Goal: Task Accomplishment & Management: Complete application form

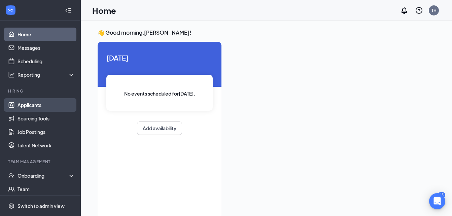
click at [37, 99] on link "Applicants" at bounding box center [47, 104] width 58 height 13
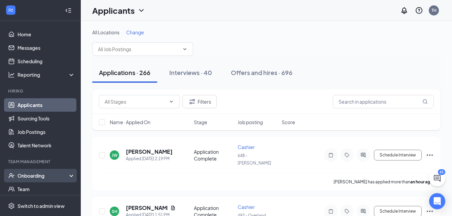
click at [31, 178] on div "Onboarding" at bounding box center [44, 175] width 52 height 7
click at [33, 188] on link "Overview" at bounding box center [47, 188] width 58 height 13
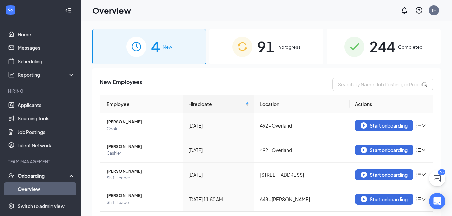
click at [270, 45] on span "91" at bounding box center [266, 46] width 18 height 23
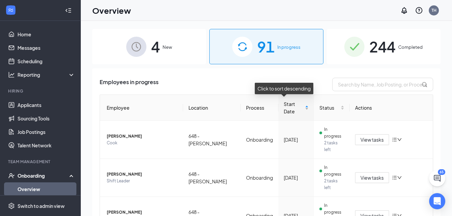
click at [286, 105] on span "Start Date" at bounding box center [294, 107] width 20 height 15
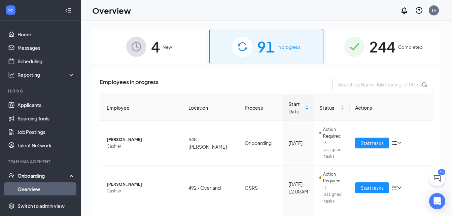
click at [197, 107] on th "Location" at bounding box center [211, 108] width 56 height 26
click at [292, 107] on span "Start Date" at bounding box center [295, 107] width 15 height 15
click at [288, 103] on span "Start Date" at bounding box center [295, 107] width 15 height 15
click at [288, 114] on span "Start Date" at bounding box center [295, 107] width 15 height 15
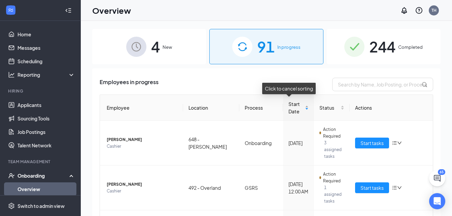
click at [299, 108] on div "Start Date" at bounding box center [298, 107] width 20 height 15
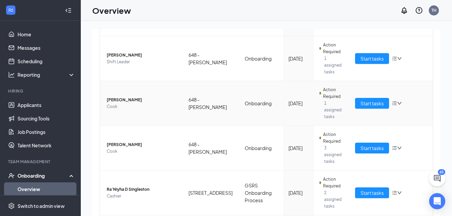
scroll to position [308, 0]
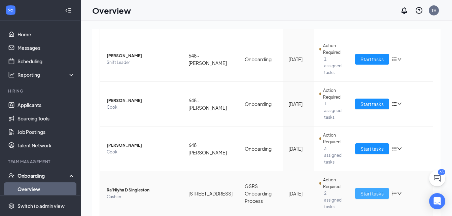
click at [365, 190] on span "Start tasks" at bounding box center [372, 193] width 23 height 7
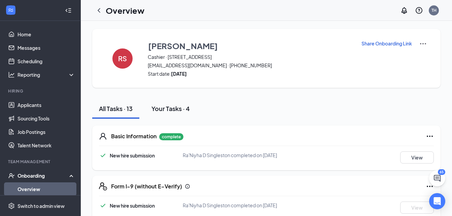
click at [170, 109] on div "Your Tasks · 4" at bounding box center [170, 108] width 38 height 8
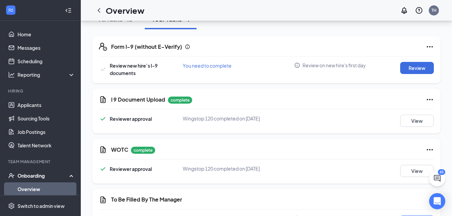
scroll to position [89, 0]
click at [408, 66] on button "Review" at bounding box center [417, 68] width 34 height 12
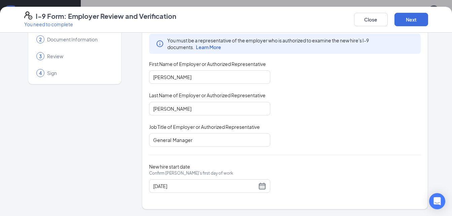
scroll to position [115, 0]
click at [409, 24] on button "Next" at bounding box center [412, 19] width 34 height 13
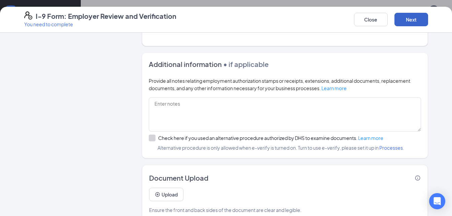
scroll to position [389, 0]
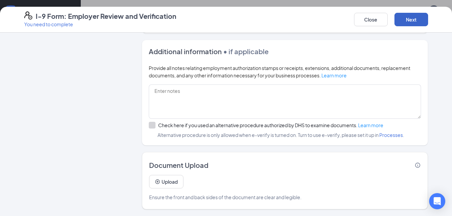
click at [405, 23] on button "Next" at bounding box center [412, 19] width 34 height 13
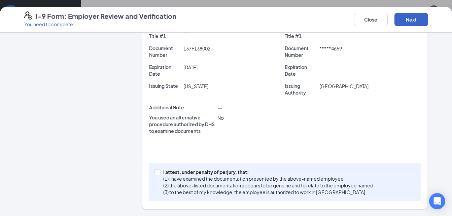
scroll to position [35, 0]
click at [155, 171] on input "I attest, under penalty of [PERSON_NAME], that: (1) I have examined the documen…" at bounding box center [157, 171] width 5 height 5
click at [408, 20] on button "Next" at bounding box center [412, 19] width 34 height 13
click at [413, 17] on button "Next" at bounding box center [412, 19] width 34 height 13
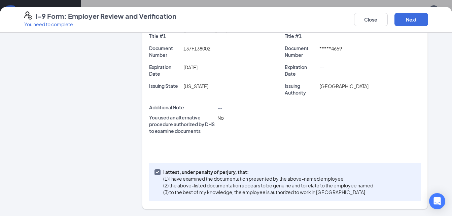
click at [155, 173] on input "I attest, under penalty of [PERSON_NAME], that: (1) I have examined the documen…" at bounding box center [157, 171] width 5 height 5
checkbox input "true"
click at [415, 23] on button "Next" at bounding box center [412, 19] width 34 height 13
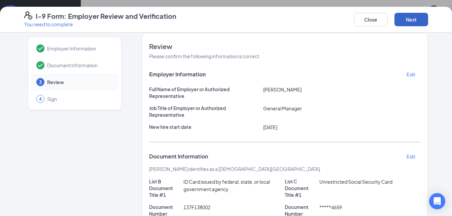
scroll to position [0, 0]
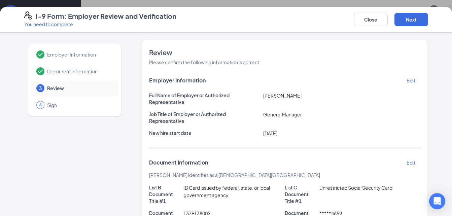
click at [54, 88] on span "Review" at bounding box center [79, 88] width 65 height 7
click at [412, 16] on button "Next" at bounding box center [412, 19] width 34 height 13
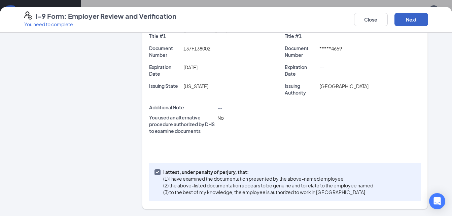
scroll to position [100, 0]
click at [413, 20] on button "Next" at bounding box center [412, 19] width 34 height 13
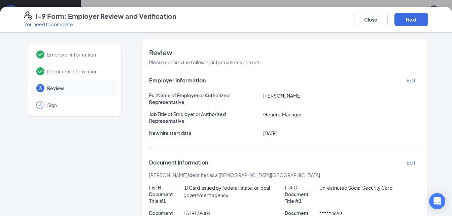
click at [86, 69] on span "Document Information" at bounding box center [79, 71] width 65 height 7
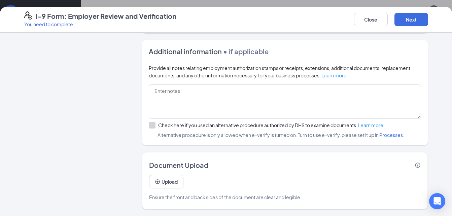
scroll to position [115, 0]
click at [411, 16] on button "Next" at bounding box center [412, 19] width 34 height 13
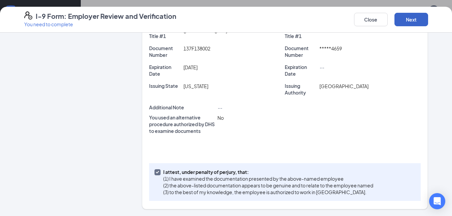
scroll to position [165, 0]
click at [411, 16] on button "Next" at bounding box center [412, 19] width 34 height 13
click at [378, 14] on button "Close" at bounding box center [371, 19] width 34 height 13
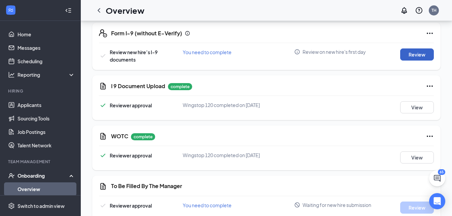
scroll to position [78, 0]
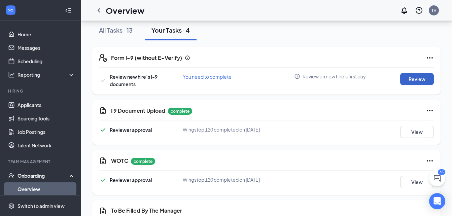
click at [413, 77] on button "Review" at bounding box center [417, 79] width 34 height 12
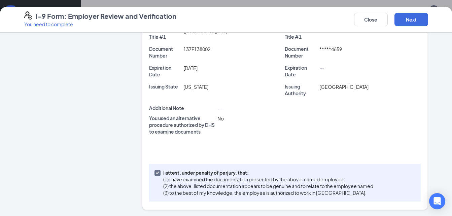
scroll to position [165, 0]
click at [415, 20] on button "Next" at bounding box center [412, 19] width 34 height 13
click at [376, 19] on button "Close" at bounding box center [371, 19] width 34 height 13
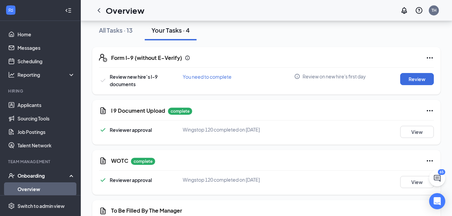
click at [317, 77] on span "Review on new hire's first day" at bounding box center [334, 76] width 63 height 7
click at [205, 76] on span "You need to complete" at bounding box center [207, 77] width 49 height 6
click at [184, 69] on div "Form I-9 (without E-Verify) Review new hire’s I-9 documents You need to complet…" at bounding box center [266, 70] width 348 height 47
click at [414, 132] on button "View" at bounding box center [417, 132] width 34 height 12
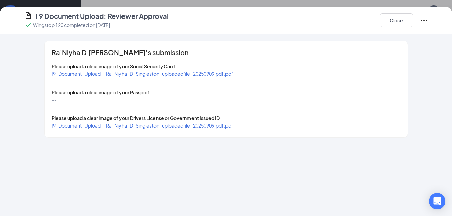
click at [220, 71] on span "I9_Document_Upload__Ra_Niyha_D_Singleston_uploadedfile_20250909.pdf.pdf" at bounding box center [143, 74] width 182 height 6
click at [162, 124] on span "I9_Document_Upload__Ra_Niyha_D_Singleston_uploadedfile_20250909.pdf.pdf" at bounding box center [143, 126] width 182 height 6
click at [388, 21] on button "Close" at bounding box center [397, 19] width 34 height 13
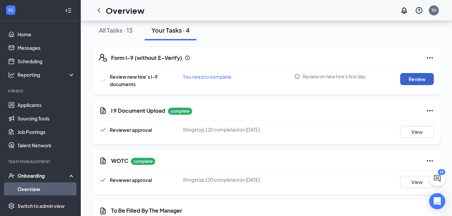
click at [402, 82] on button "Review" at bounding box center [417, 79] width 34 height 12
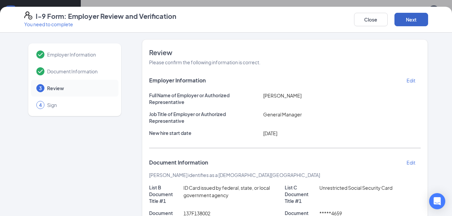
click at [409, 17] on button "Next" at bounding box center [412, 19] width 34 height 13
click at [399, 24] on button "Next" at bounding box center [412, 19] width 34 height 13
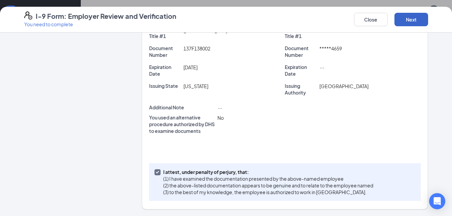
scroll to position [115, 0]
click at [405, 19] on button "Next" at bounding box center [412, 19] width 34 height 13
click at [375, 16] on button "Close" at bounding box center [371, 19] width 34 height 13
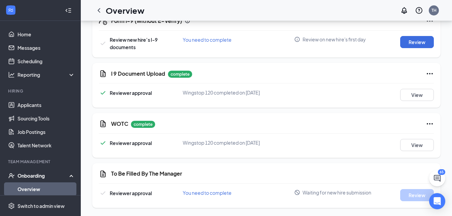
click at [163, 177] on h5 "To Be Filled By The Manager" at bounding box center [146, 173] width 71 height 7
click at [210, 191] on span "You need to complete" at bounding box center [207, 193] width 49 height 6
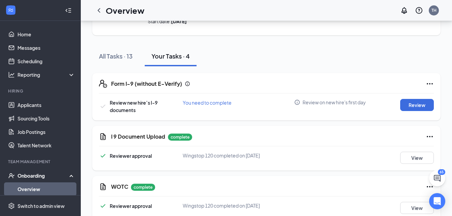
scroll to position [0, 0]
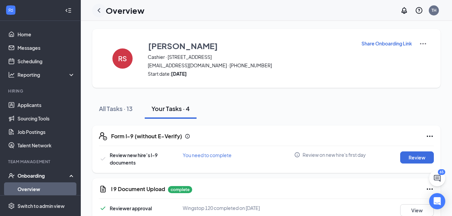
click at [98, 12] on icon "ChevronLeft" at bounding box center [99, 10] width 8 height 8
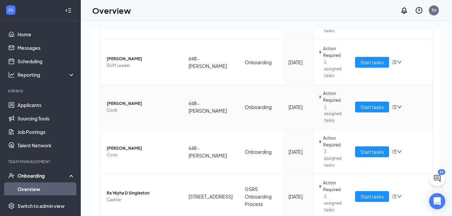
scroll to position [308, 0]
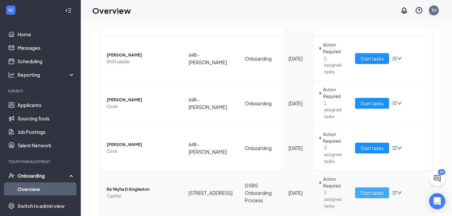
click at [361, 189] on span "Start tasks" at bounding box center [372, 192] width 23 height 7
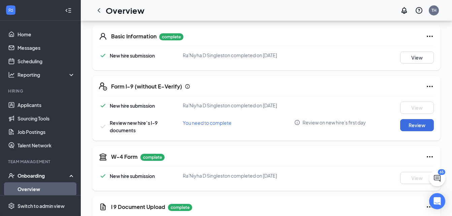
scroll to position [100, 0]
click at [413, 123] on button "Review" at bounding box center [417, 125] width 34 height 12
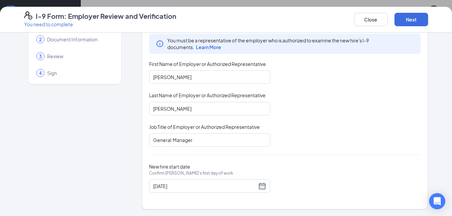
scroll to position [160, 0]
click at [411, 20] on button "Next" at bounding box center [412, 19] width 34 height 13
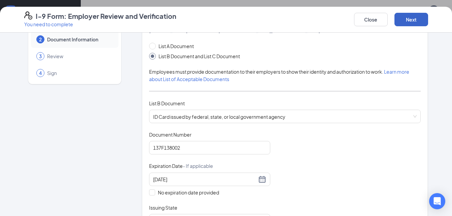
click at [411, 20] on button "Next" at bounding box center [412, 19] width 34 height 13
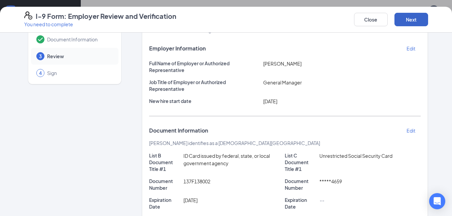
click at [411, 20] on button "Next" at bounding box center [412, 19] width 34 height 13
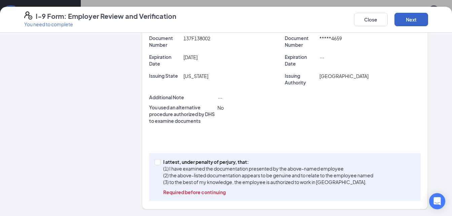
scroll to position [196, 0]
click at [161, 163] on span "I attest, under penalty of [PERSON_NAME], that: (1) I have examined the documen…" at bounding box center [268, 177] width 215 height 37
click at [158, 163] on input "I attest, under penalty of [PERSON_NAME], that: (1) I have examined the documen…" at bounding box center [157, 161] width 5 height 5
checkbox input "true"
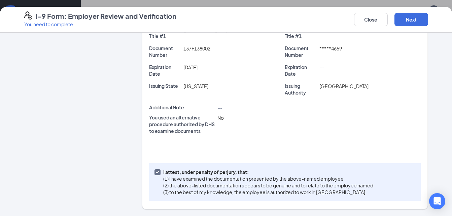
scroll to position [165, 0]
click at [406, 23] on button "Next" at bounding box center [412, 19] width 34 height 13
click at [413, 22] on button "Next" at bounding box center [412, 19] width 34 height 13
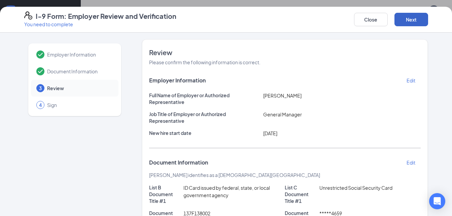
scroll to position [227, 0]
click at [369, 15] on button "Close" at bounding box center [371, 19] width 34 height 13
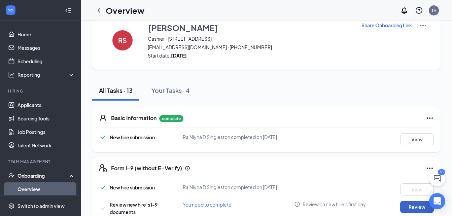
scroll to position [0, 0]
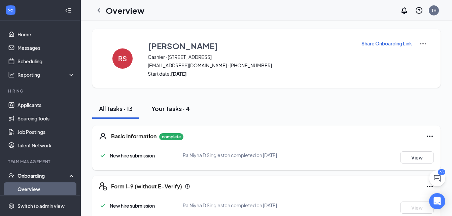
click at [171, 110] on div "Your Tasks · 4" at bounding box center [170, 108] width 38 height 8
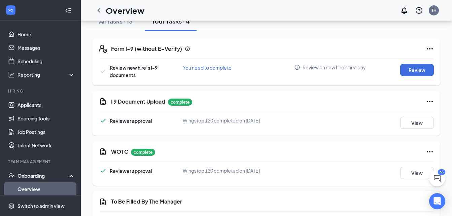
scroll to position [109, 0]
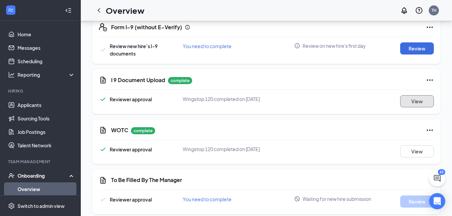
click at [415, 100] on button "View" at bounding box center [417, 101] width 34 height 12
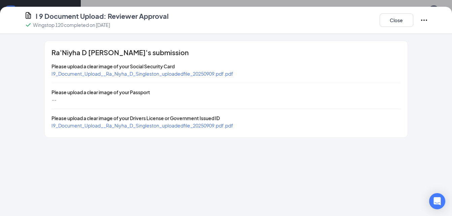
click at [222, 76] on span "I9_Document_Upload__Ra_Niyha_D_Singleston_uploadedfile_20250909.pdf.pdf" at bounding box center [143, 74] width 182 height 6
click at [185, 124] on span "I9_Document_Upload__Ra_Niyha_D_Singleston_uploadedfile_20250909.pdf.pdf" at bounding box center [143, 126] width 182 height 6
click at [400, 23] on button "Close" at bounding box center [397, 19] width 34 height 13
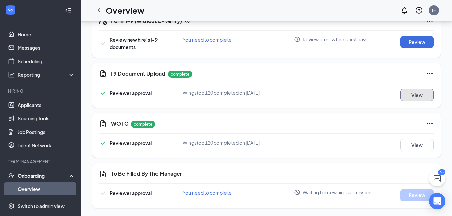
scroll to position [0, 0]
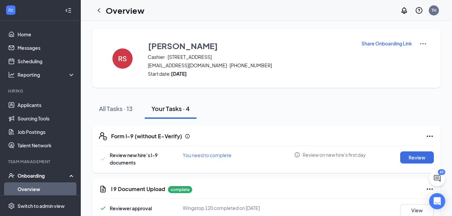
click at [169, 107] on div "Your Tasks · 4" at bounding box center [170, 108] width 38 height 8
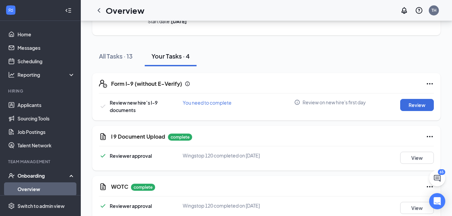
scroll to position [53, 0]
click at [408, 106] on button "Review" at bounding box center [417, 105] width 34 height 12
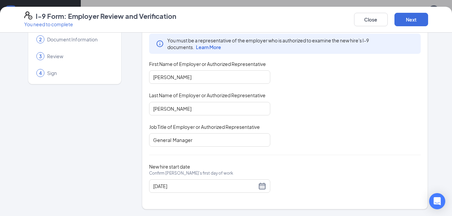
scroll to position [66, 0]
click at [410, 20] on button "Next" at bounding box center [412, 19] width 34 height 13
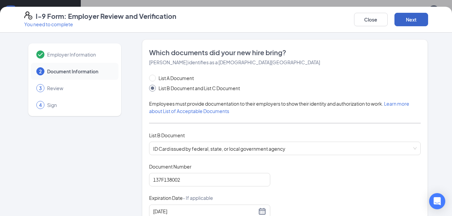
scroll to position [0, 0]
click at [382, 14] on button "Close" at bounding box center [371, 19] width 34 height 13
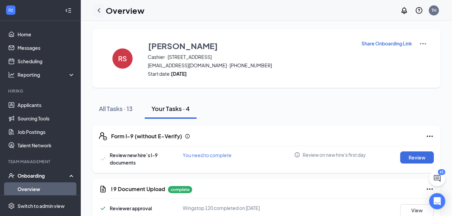
click at [100, 13] on icon "ChevronLeft" at bounding box center [99, 10] width 8 height 8
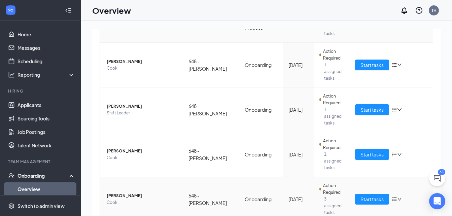
scroll to position [299, 0]
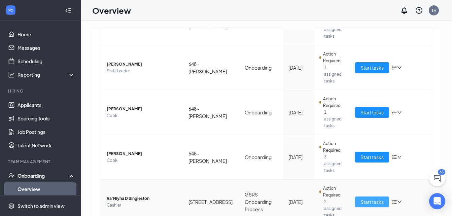
click at [361, 198] on span "Start tasks" at bounding box center [372, 201] width 23 height 7
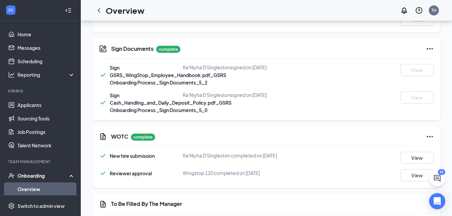
scroll to position [424, 0]
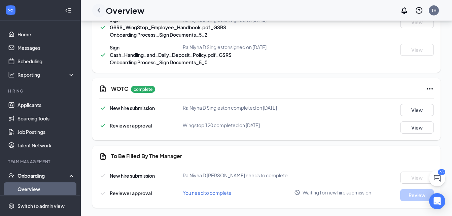
click at [100, 8] on icon "ChevronLeft" at bounding box center [99, 10] width 8 height 8
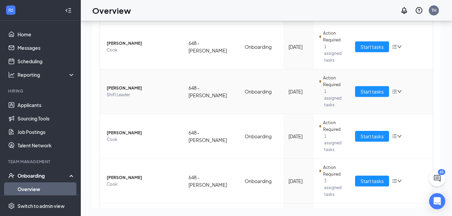
scroll to position [308, 0]
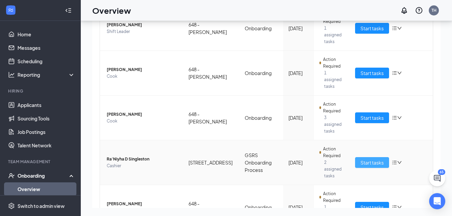
click at [372, 159] on span "Start tasks" at bounding box center [372, 162] width 23 height 7
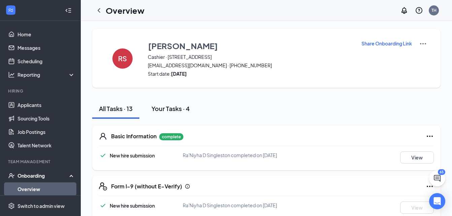
click at [179, 105] on div "Your Tasks · 4" at bounding box center [170, 108] width 38 height 8
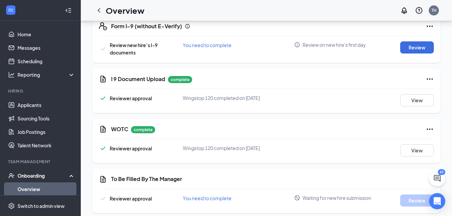
scroll to position [110, 0]
click at [420, 50] on button "Review" at bounding box center [417, 47] width 34 height 12
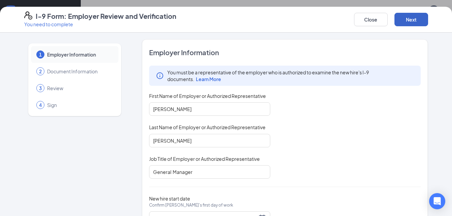
click at [412, 18] on button "Next" at bounding box center [412, 19] width 34 height 13
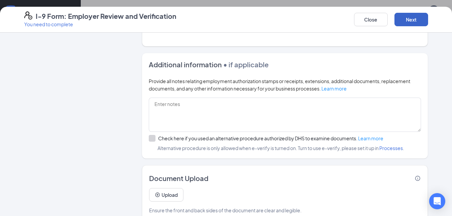
scroll to position [389, 0]
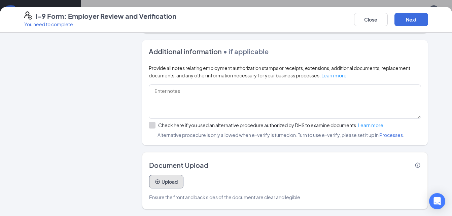
click at [166, 180] on button "Upload" at bounding box center [166, 181] width 34 height 13
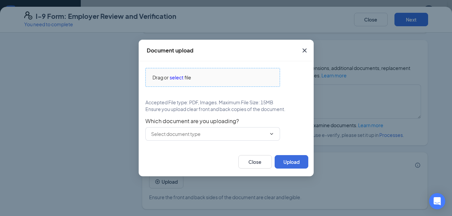
click at [217, 82] on span "Drag or select file" at bounding box center [213, 77] width 134 height 18
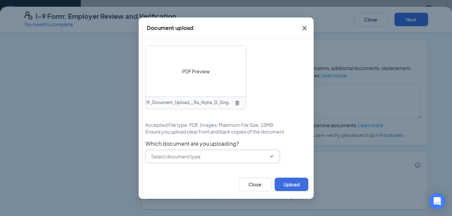
click at [270, 155] on icon "ChevronDown" at bounding box center [271, 156] width 5 height 5
click at [271, 158] on icon "ChevronDown" at bounding box center [271, 156] width 5 height 5
click at [271, 156] on icon "ChevronDown" at bounding box center [271, 156] width 5 height 5
click at [277, 157] on span at bounding box center [212, 156] width 135 height 13
click at [270, 155] on icon "ChevronDown" at bounding box center [271, 156] width 5 height 5
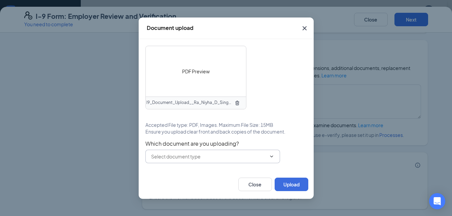
click at [272, 155] on icon "ChevronDown" at bounding box center [271, 156] width 5 height 5
drag, startPoint x: 235, startPoint y: 160, endPoint x: 215, endPoint y: 71, distance: 91.5
click at [215, 71] on div "PDF Preview I9_Document_Upload__Ra_Niyha_D_Singleston_uploadedfile_20250909.pdf…" at bounding box center [226, 104] width 162 height 117
click at [203, 154] on input "text" at bounding box center [208, 156] width 115 height 7
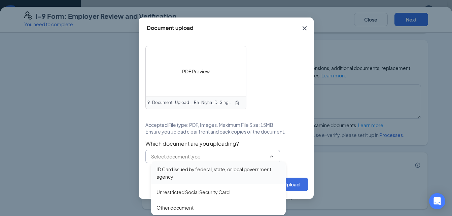
click at [196, 172] on div "ID Card issued by federal, state, or local government agency" at bounding box center [219, 173] width 124 height 15
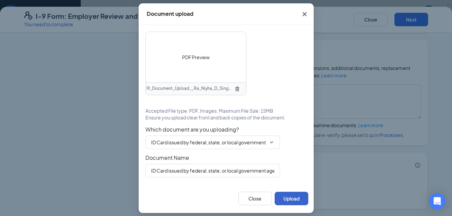
click at [283, 193] on button "Upload" at bounding box center [292, 198] width 34 height 13
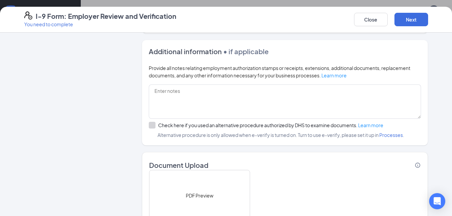
scroll to position [452, 0]
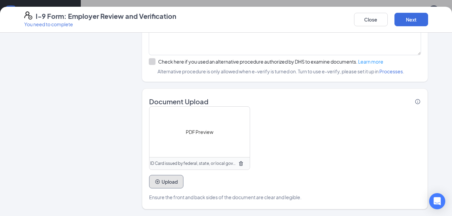
click at [164, 185] on button "Upload" at bounding box center [166, 181] width 34 height 13
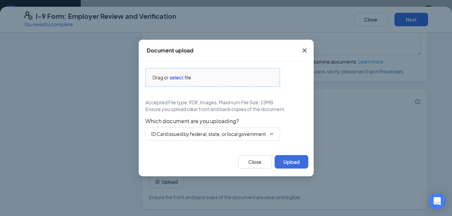
click at [174, 78] on span "select" at bounding box center [177, 77] width 14 height 7
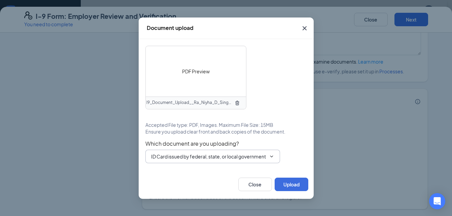
click at [251, 139] on div "PDF Preview I9_Document_Upload__Ra_Niyha_D_Singleston_uploadedfile_20250909.pdf…" at bounding box center [226, 104] width 162 height 117
click at [253, 160] on span "ID Card issued by federal, state, or local government agency ID Card issued by …" at bounding box center [212, 156] width 135 height 13
click at [211, 160] on span "ID Card issued by federal, state, or local government agency ID Card issued by …" at bounding box center [212, 156] width 135 height 13
click at [183, 155] on input "ID Card issued by federal, state, or local government agency" at bounding box center [208, 156] width 115 height 7
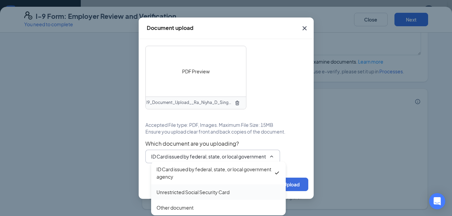
click at [184, 192] on div "Unrestricted Social Security Card" at bounding box center [193, 192] width 73 height 7
type input "Unrestricted Social Security Card"
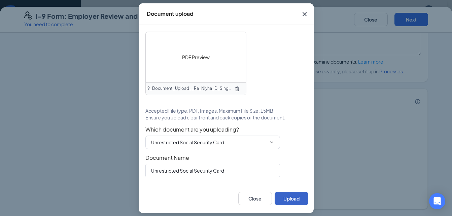
click at [286, 200] on button "Upload" at bounding box center [292, 198] width 34 height 13
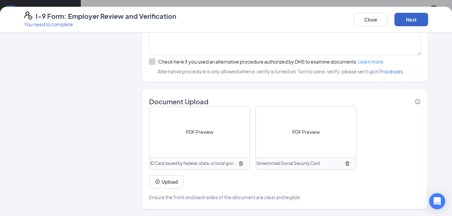
click at [410, 20] on button "Next" at bounding box center [412, 19] width 34 height 13
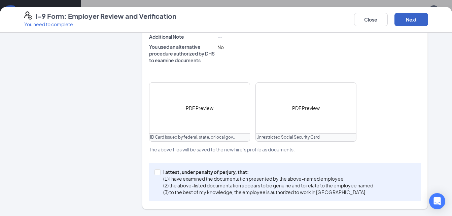
scroll to position [236, 0]
click at [156, 173] on input "I attest, under penalty of [PERSON_NAME], that: (1) I have examined the documen…" at bounding box center [157, 171] width 5 height 5
checkbox input "true"
click at [409, 15] on button "Next" at bounding box center [412, 19] width 34 height 13
click at [419, 22] on button "Next" at bounding box center [412, 19] width 34 height 13
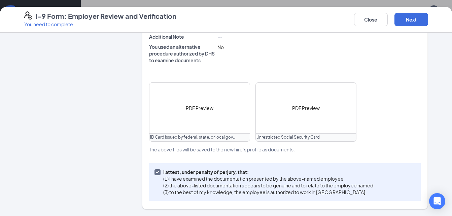
click at [303, 108] on span "PDF Preview" at bounding box center [306, 107] width 28 height 7
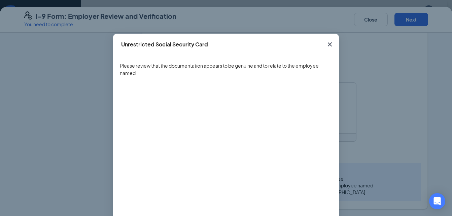
click at [327, 41] on icon "Cross" at bounding box center [330, 44] width 8 height 8
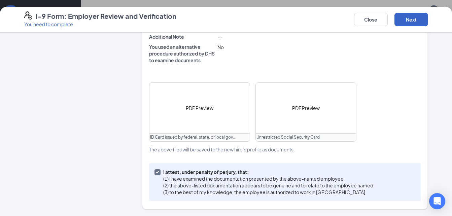
click at [409, 20] on button "Next" at bounding box center [412, 19] width 34 height 13
click at [376, 17] on button "Close" at bounding box center [371, 19] width 34 height 13
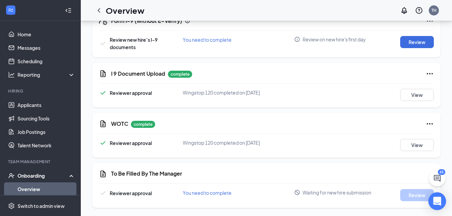
click at [437, 198] on icon "Open Intercom Messenger" at bounding box center [437, 201] width 8 height 9
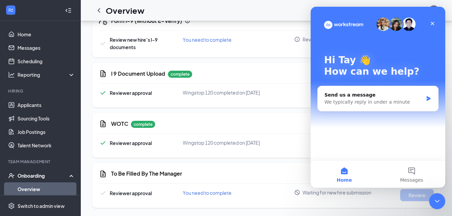
scroll to position [0, 0]
click at [432, 24] on icon "Close" at bounding box center [433, 24] width 4 height 4
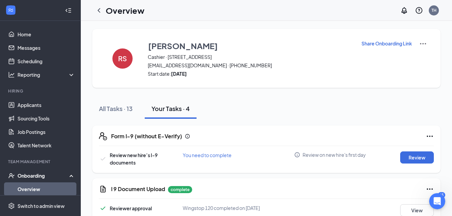
click at [172, 113] on button "Your Tasks · 4" at bounding box center [171, 109] width 52 height 20
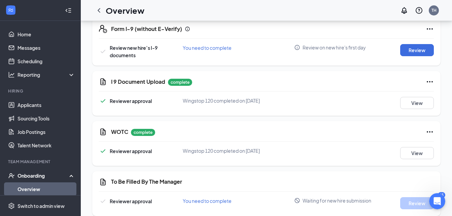
scroll to position [108, 0]
click at [421, 48] on button "Review" at bounding box center [417, 50] width 34 height 12
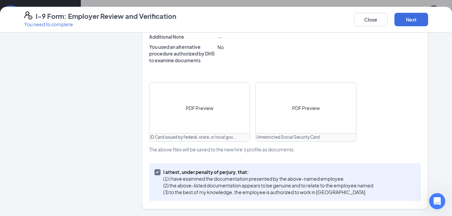
scroll to position [115, 0]
click at [414, 19] on button "Next" at bounding box center [412, 19] width 34 height 13
click at [370, 18] on button "Close" at bounding box center [371, 19] width 34 height 13
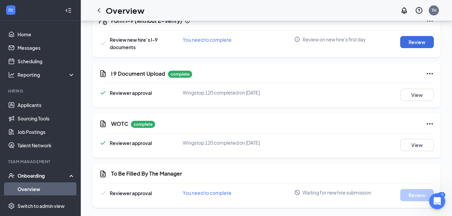
click at [446, 193] on div "RS Ra'Niyha Singleston Cashier · [STREET_ADDRESS][GEOGRAPHIC_DATA][EMAIL_ADDRES…" at bounding box center [266, 60] width 371 height 311
click at [415, 42] on button "Review" at bounding box center [417, 42] width 34 height 12
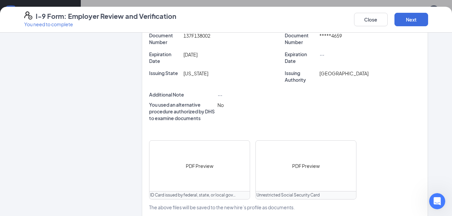
scroll to position [236, 0]
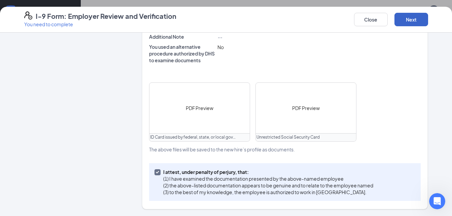
click at [407, 23] on button "Next" at bounding box center [412, 19] width 34 height 13
click at [372, 22] on button "Close" at bounding box center [371, 19] width 34 height 13
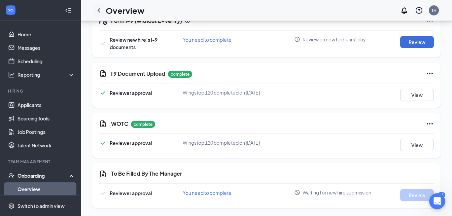
click at [101, 8] on icon "ChevronLeft" at bounding box center [99, 10] width 8 height 8
